Goal: Use online tool/utility: Utilize a website feature to perform a specific function

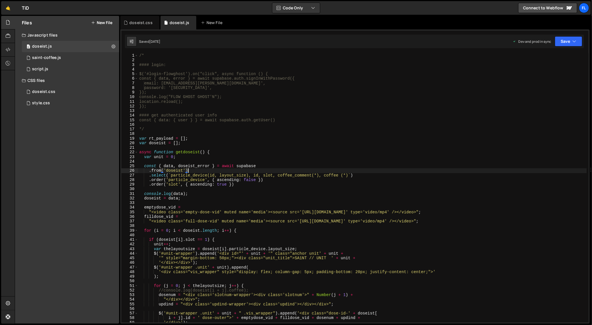
click at [355, 171] on div "/* #### login: $('#login-flowghost').on("click", async function () { const { da…" at bounding box center [362, 192] width 449 height 279
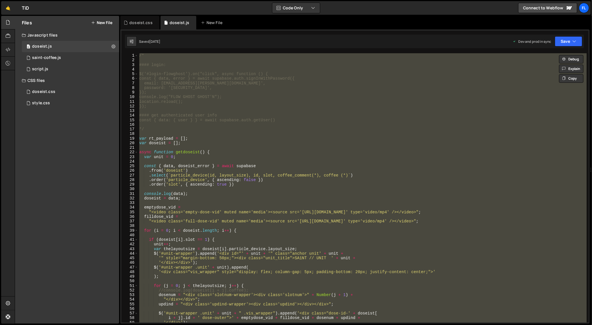
paste textarea ");"
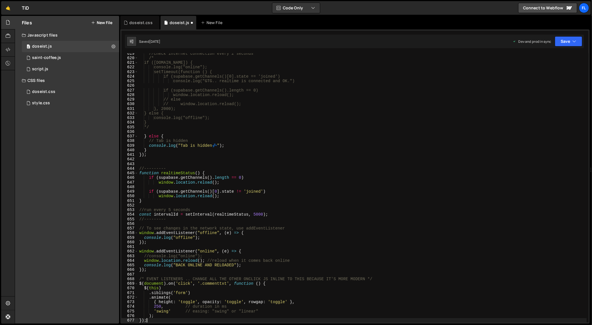
type textarea "window.location.reload();"
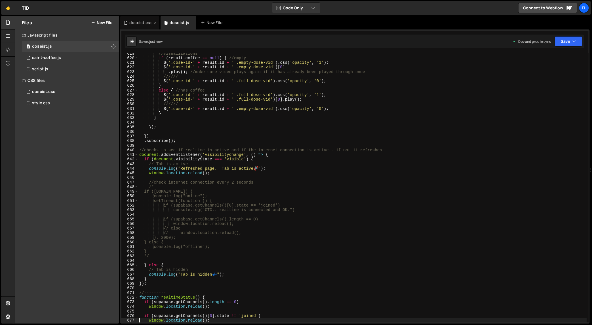
click at [146, 20] on div "doseist.css" at bounding box center [140, 23] width 23 height 6
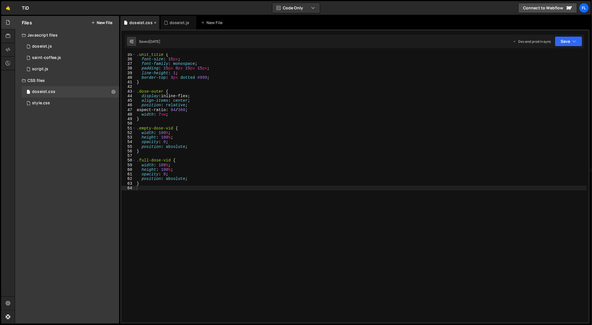
scroll to position [158, 0]
click at [310, 147] on div ".unit_title { font-size : 15 px ; font-family : monospace ; padding : 15 px 0 p…" at bounding box center [361, 191] width 451 height 279
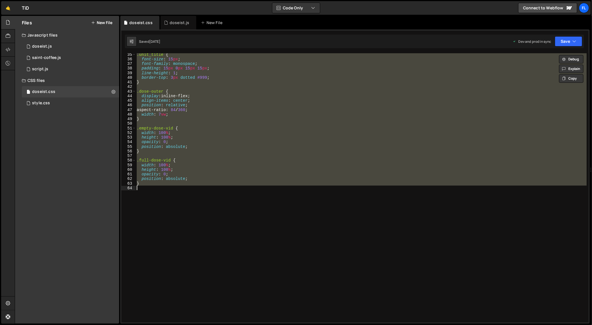
paste textarea
type textarea "}"
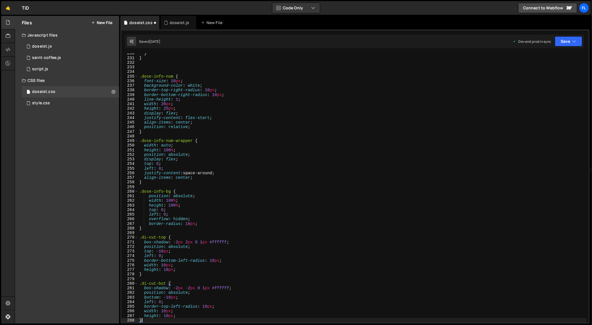
scroll to position [1057, 0]
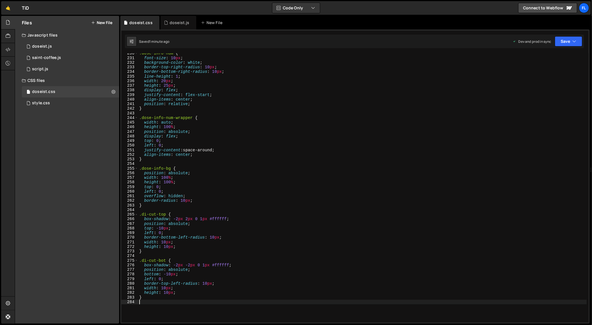
click at [313, 102] on div ".dose-info-num { font-size : 10 px ; background-color : white ; border-top-righ…" at bounding box center [362, 190] width 449 height 279
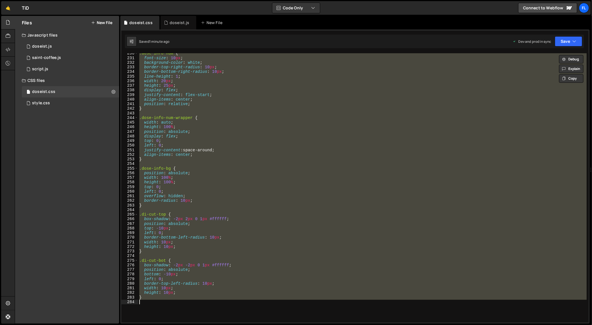
paste textarea
type textarea "}"
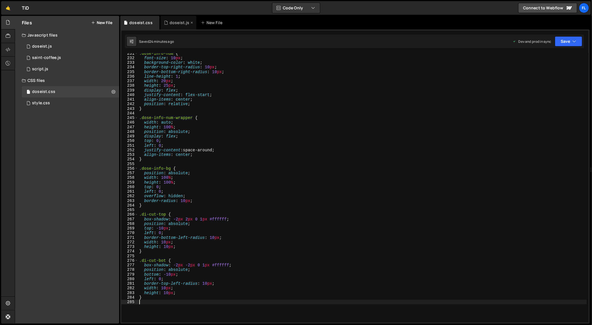
click at [174, 22] on div "doseist.js" at bounding box center [180, 23] width 20 height 6
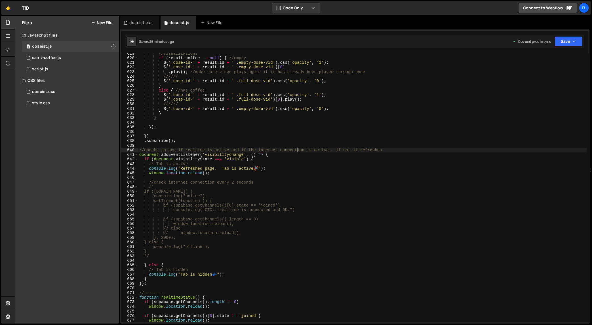
click at [299, 152] on div "//visualizations if ( result . coffee == null ) { //empty $ ( '.dose-id-' + res…" at bounding box center [362, 190] width 449 height 279
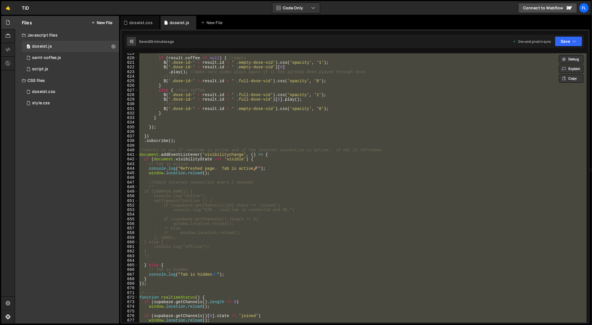
paste textarea
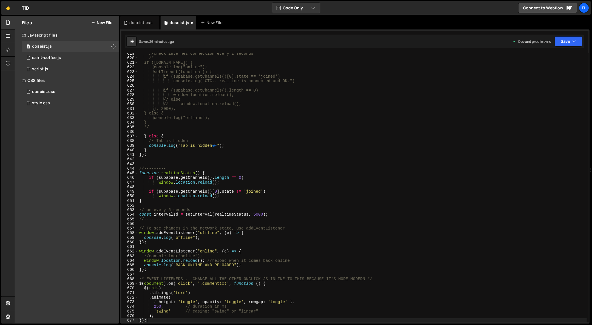
scroll to position [2869, 0]
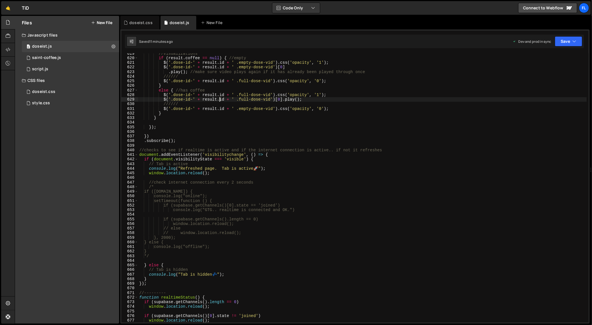
click at [219, 99] on div "//visualizations if ( result . coffee == null ) { //empty $ ( '.dose-id-' + res…" at bounding box center [362, 190] width 449 height 279
click at [255, 91] on div "//visualizations if ( result . coffee == null ) { //empty $ ( '.dose-id-' + res…" at bounding box center [362, 190] width 449 height 279
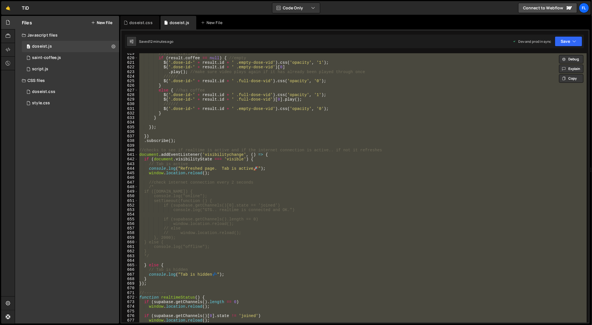
paste textarea
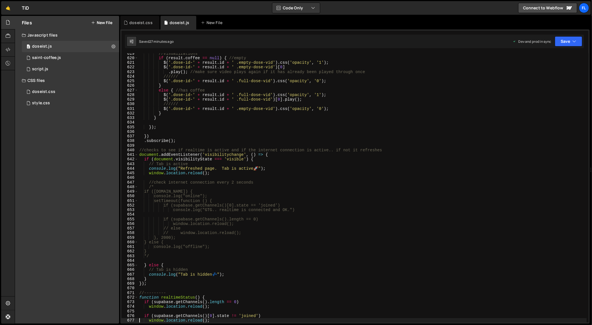
click at [221, 69] on div "//visualizations if ( result . coffee == null ) { //empty $ ( '.dose-id-' + res…" at bounding box center [362, 190] width 449 height 279
type textarea "});"
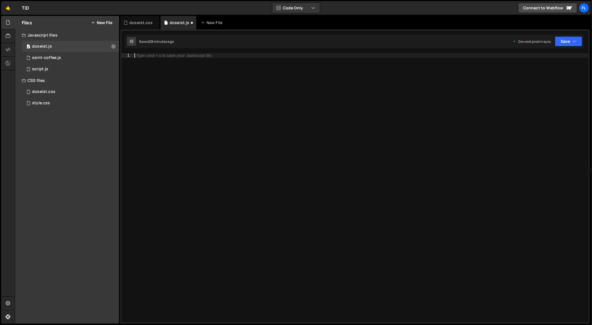
paste textarea "});"
type textarea "});"
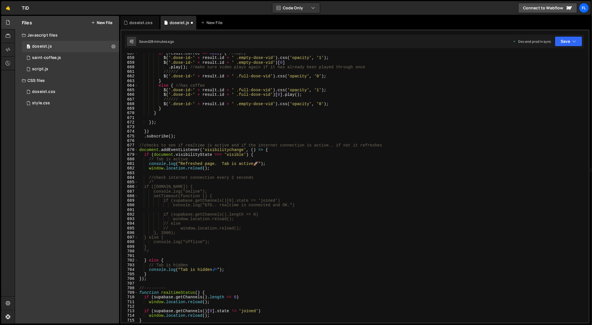
scroll to position [3044, 0]
